Goal: Obtain resource: Download file/media

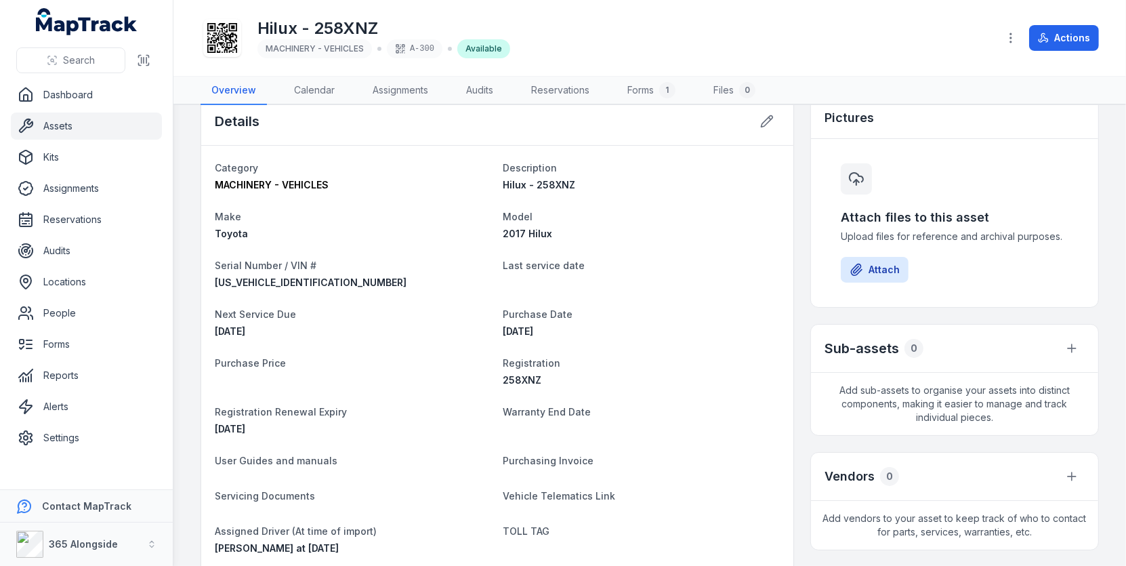
scroll to position [289, 0]
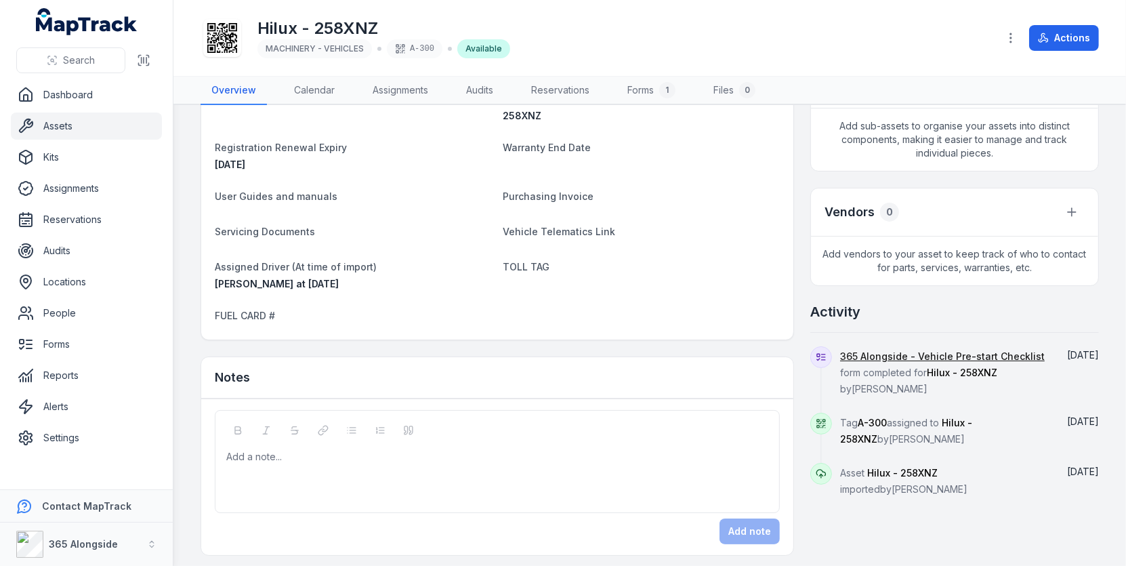
click at [850, 308] on h2 "Activity" at bounding box center [835, 311] width 50 height 19
click at [852, 302] on h2 "Activity" at bounding box center [835, 311] width 50 height 19
drag, startPoint x: 820, startPoint y: 301, endPoint x: 921, endPoint y: 486, distance: 210.4
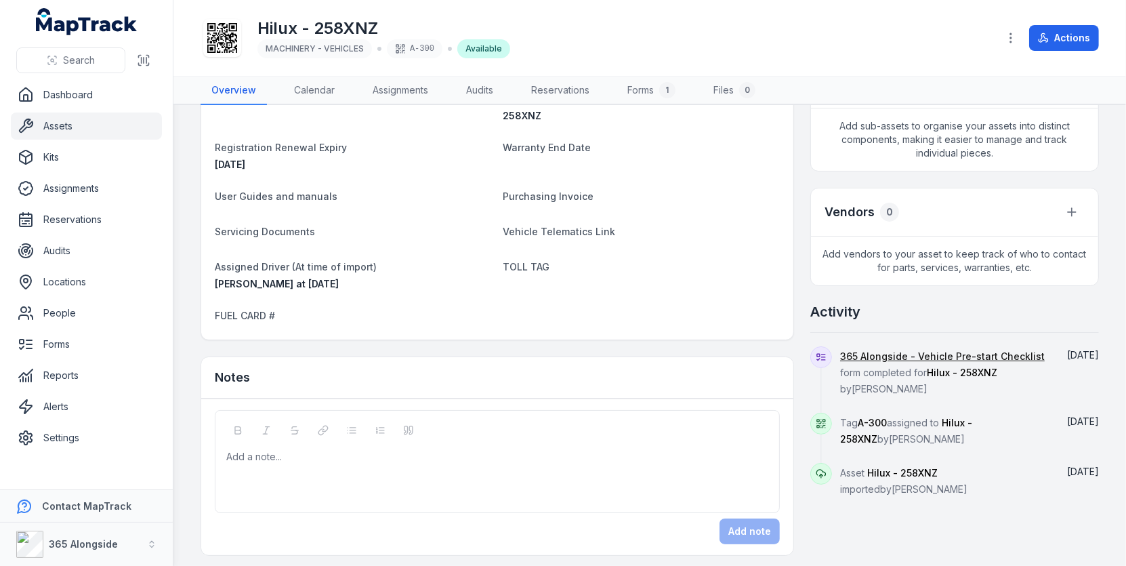
click at [921, 486] on div "Activity 365 Alongside - Vehicle Pre-start Checklist form completed for Hilux -…" at bounding box center [954, 399] width 289 height 194
click at [921, 486] on div "Asset Hilux - 258XNZ imported by [PERSON_NAME]" at bounding box center [943, 480] width 207 height 34
click at [887, 350] on link "365 Alongside - Vehicle Pre-start Checklist" at bounding box center [942, 357] width 205 height 14
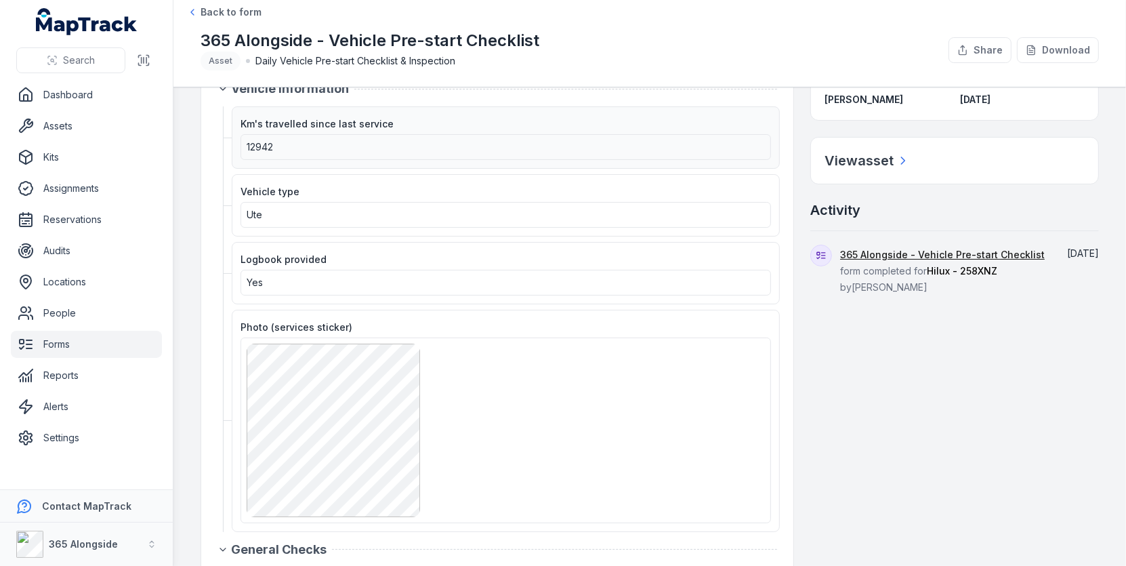
scroll to position [35, 0]
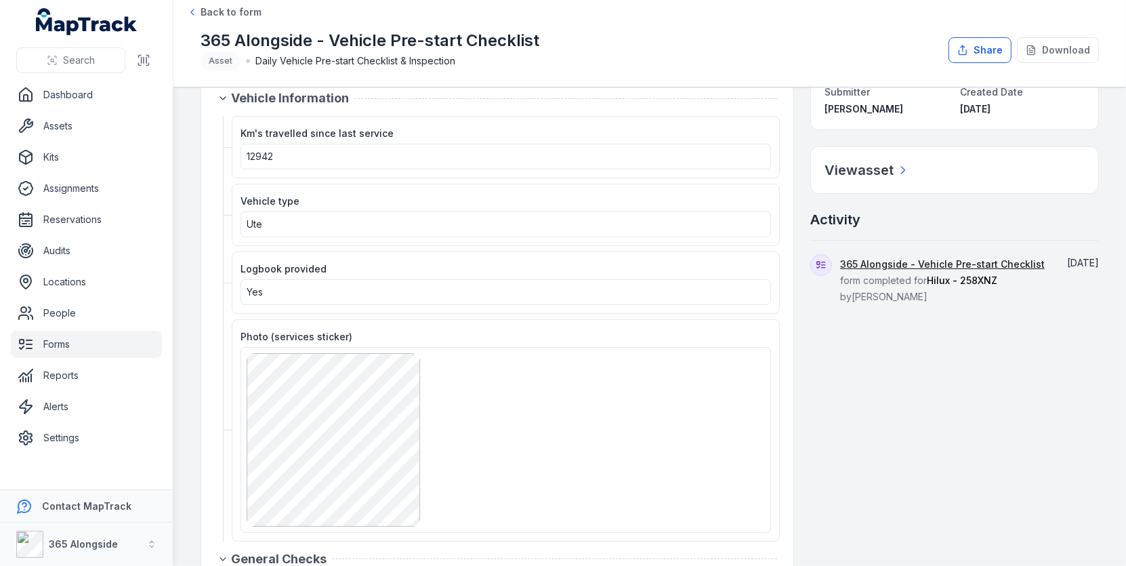
click at [996, 56] on button "Share" at bounding box center [980, 50] width 63 height 26
click at [760, 122] on div "Km's travelled since last service 12942" at bounding box center [506, 147] width 548 height 62
click at [921, 45] on div "365 Alongside - Vehicle Pre-start Checklist Asset Daily Vehicle Pre-start Check…" at bounding box center [569, 50] width 737 height 41
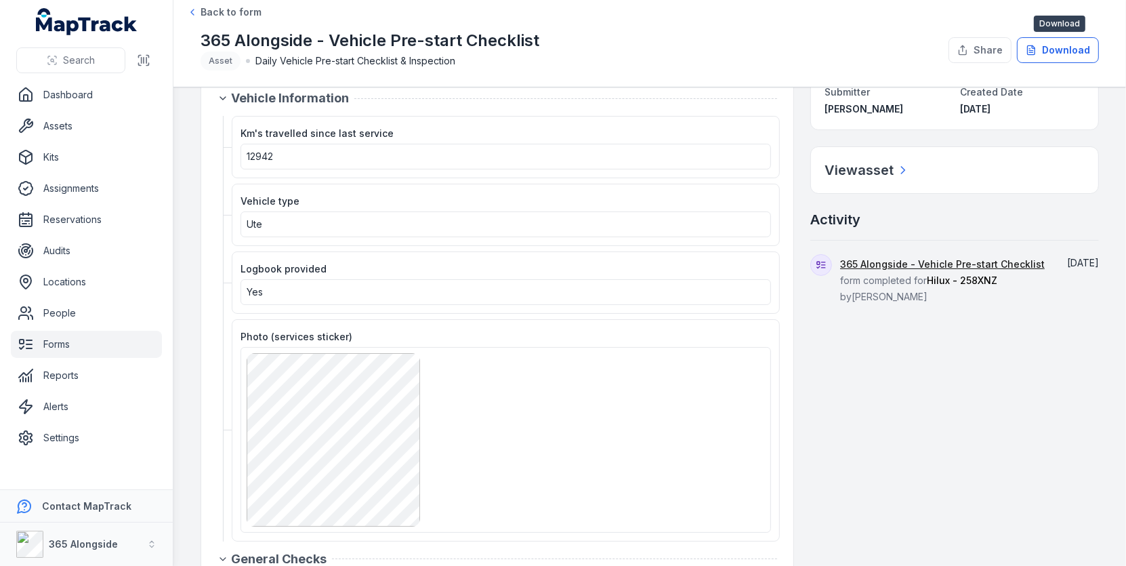
click at [1048, 43] on button "Download" at bounding box center [1058, 50] width 82 height 26
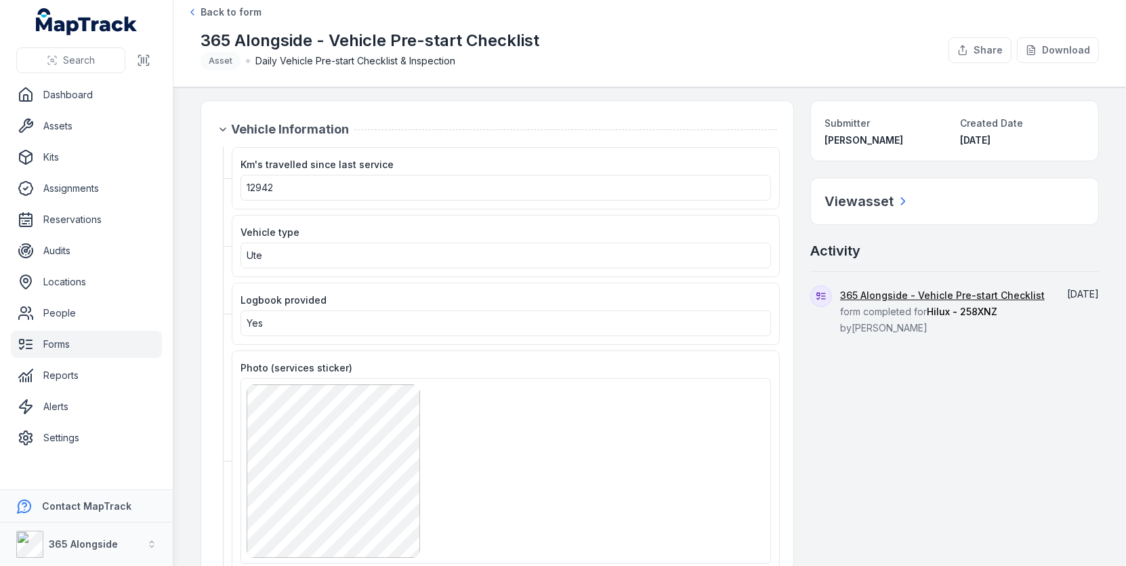
scroll to position [0, 0]
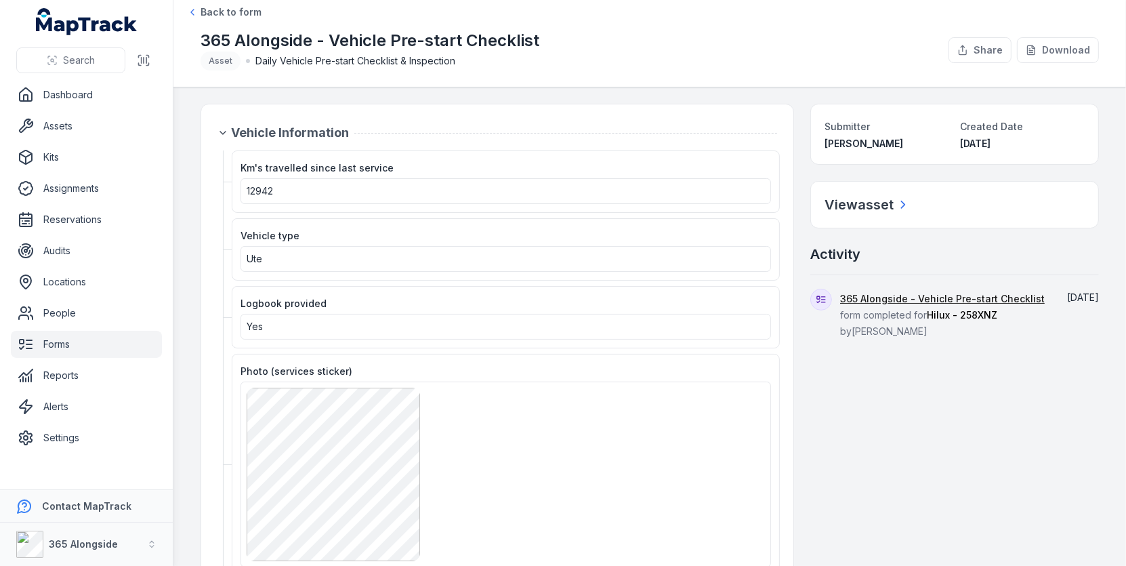
click at [182, 211] on main "Vehicle Information Km's travelled since last service 12942 Vehicle type Ute Lo…" at bounding box center [649, 326] width 953 height 478
click at [993, 50] on button "Share" at bounding box center [980, 50] width 63 height 26
click at [967, 54] on div "Sharing..." at bounding box center [972, 50] width 80 height 26
click at [875, 51] on div "365 Alongside - Vehicle Pre-start Checklist Asset Daily Vehicle Pre-start Check…" at bounding box center [569, 50] width 737 height 41
click at [94, 131] on link "Assets" at bounding box center [86, 125] width 151 height 27
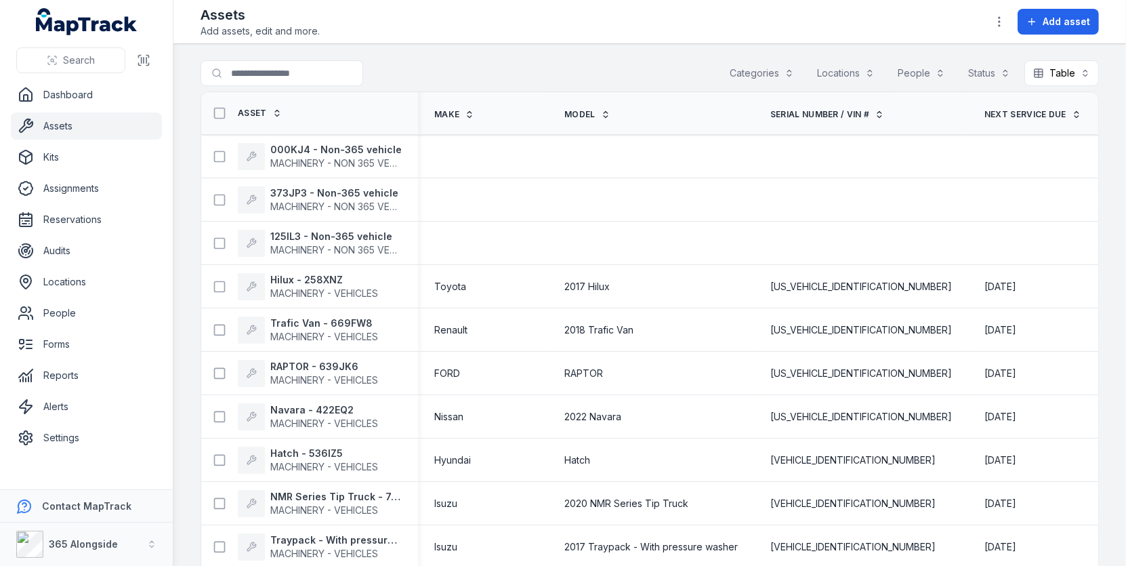
click at [564, 89] on div "Search for assets Categories Locations People Status Table *****" at bounding box center [650, 75] width 898 height 31
click at [428, 81] on div "Search for assets Categories Locations People Status Table *****" at bounding box center [650, 75] width 898 height 31
click at [692, 63] on div "Search for assets Categories Locations People Status Table *****" at bounding box center [650, 75] width 898 height 31
